Goal: Navigation & Orientation: Find specific page/section

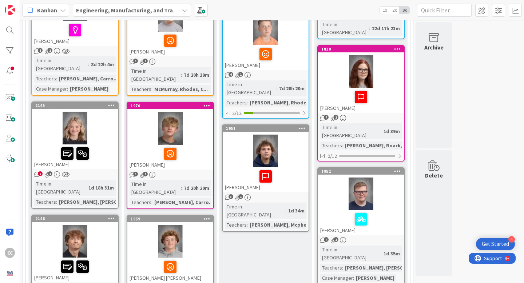
scroll to position [258, 0]
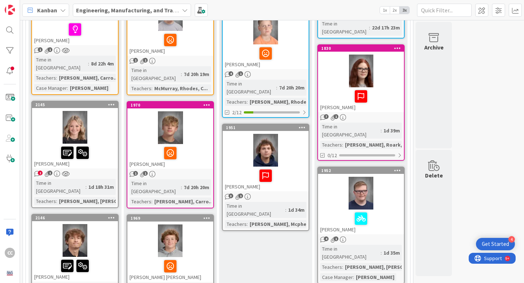
click at [37, 171] on icon "2" at bounding box center [37, 174] width 6 height 6
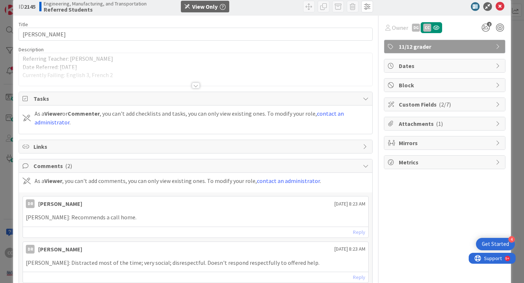
scroll to position [8, 0]
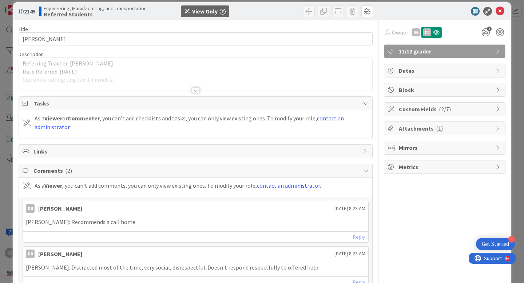
click at [197, 88] on div at bounding box center [196, 90] width 8 height 6
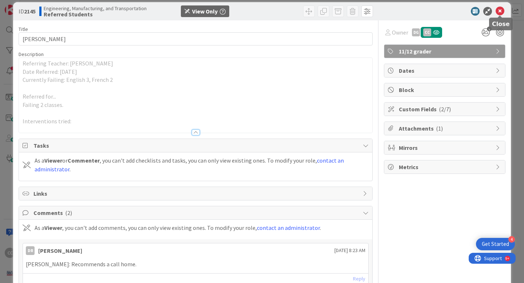
click at [501, 14] on icon at bounding box center [499, 11] width 9 height 9
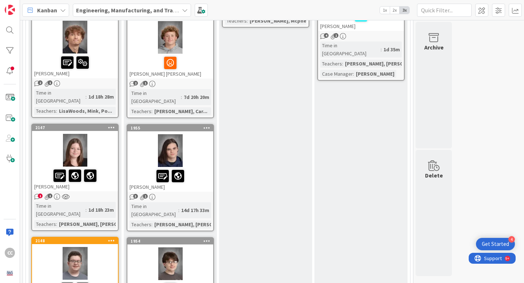
scroll to position [466, 0]
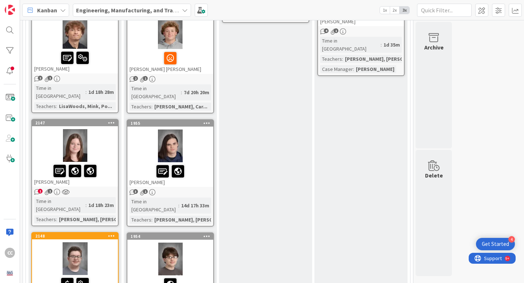
click at [108, 189] on div "1 1" at bounding box center [75, 192] width 86 height 6
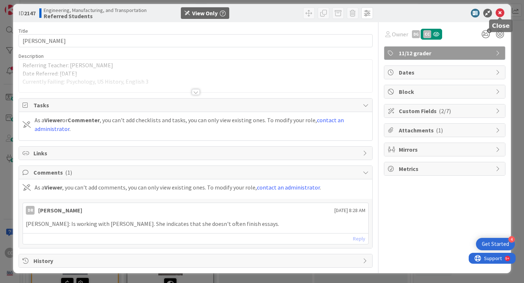
click at [499, 15] on icon at bounding box center [499, 13] width 9 height 9
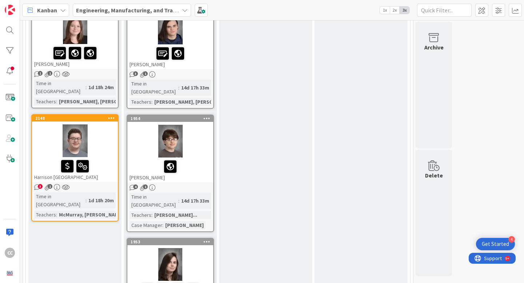
click at [41, 184] on div "3 1" at bounding box center [75, 187] width 86 height 6
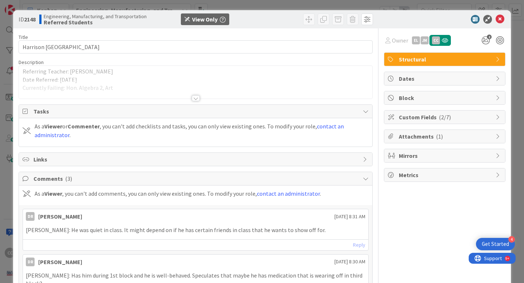
click at [504, 21] on div at bounding box center [440, 19] width 129 height 9
click at [502, 20] on icon at bounding box center [499, 19] width 9 height 9
